Goal: Task Accomplishment & Management: Manage account settings

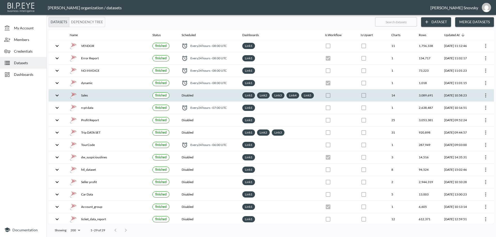
click at [485, 98] on icon "more" at bounding box center [485, 96] width 1 height 4
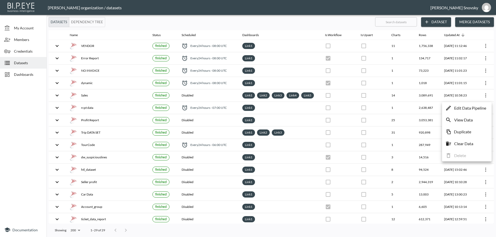
click at [474, 108] on p "Edit Data Pipeline" at bounding box center [470, 108] width 32 height 6
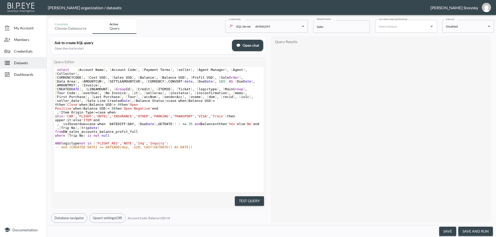
click at [448, 28] on body "BI.P.EYE, Interactive Analytics Dashboards - app [PERSON_NAME] organization / d…" at bounding box center [248, 118] width 496 height 237
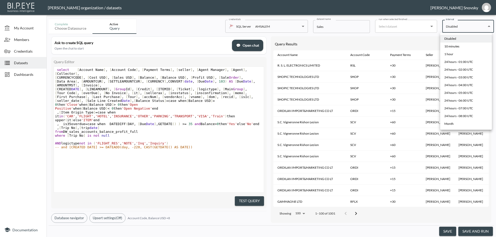
click at [463, 109] on div "24 hours - 07:00 UTC" at bounding box center [459, 108] width 29 height 5
type input "0 7 * * *"
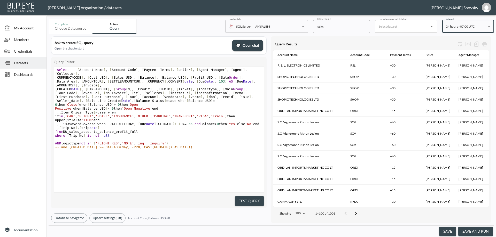
click at [450, 232] on button "save" at bounding box center [447, 232] width 17 height 10
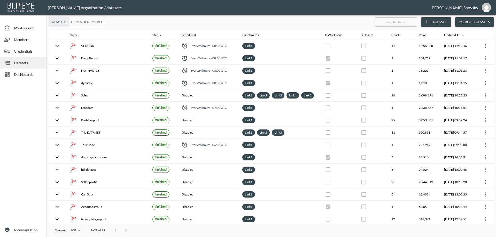
checkbox input "false"
checkbox input "true"
checkbox input "false"
checkbox input "true"
